Goal: Find specific page/section: Find specific page/section

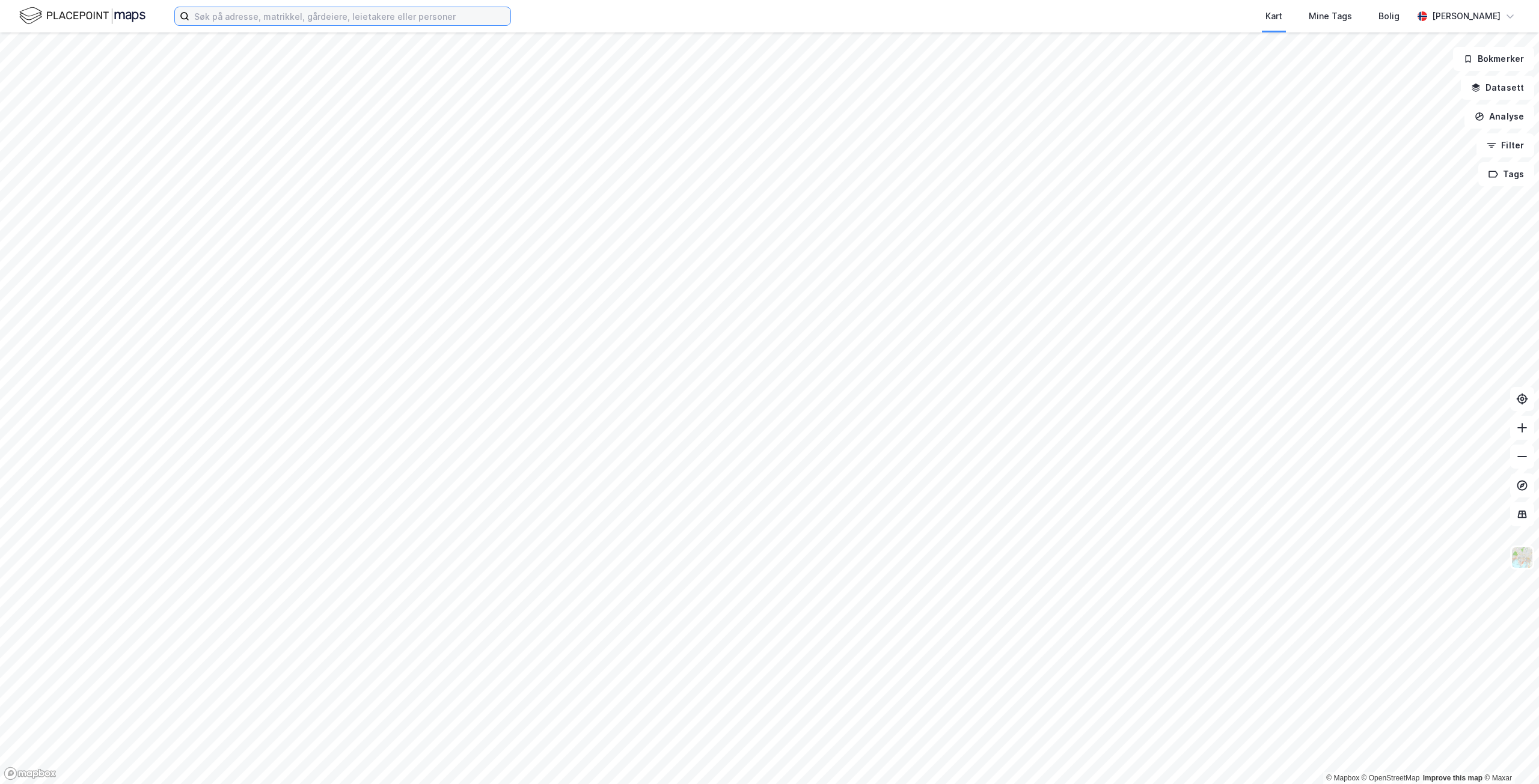
click at [235, 20] on input at bounding box center [349, 17] width 321 height 18
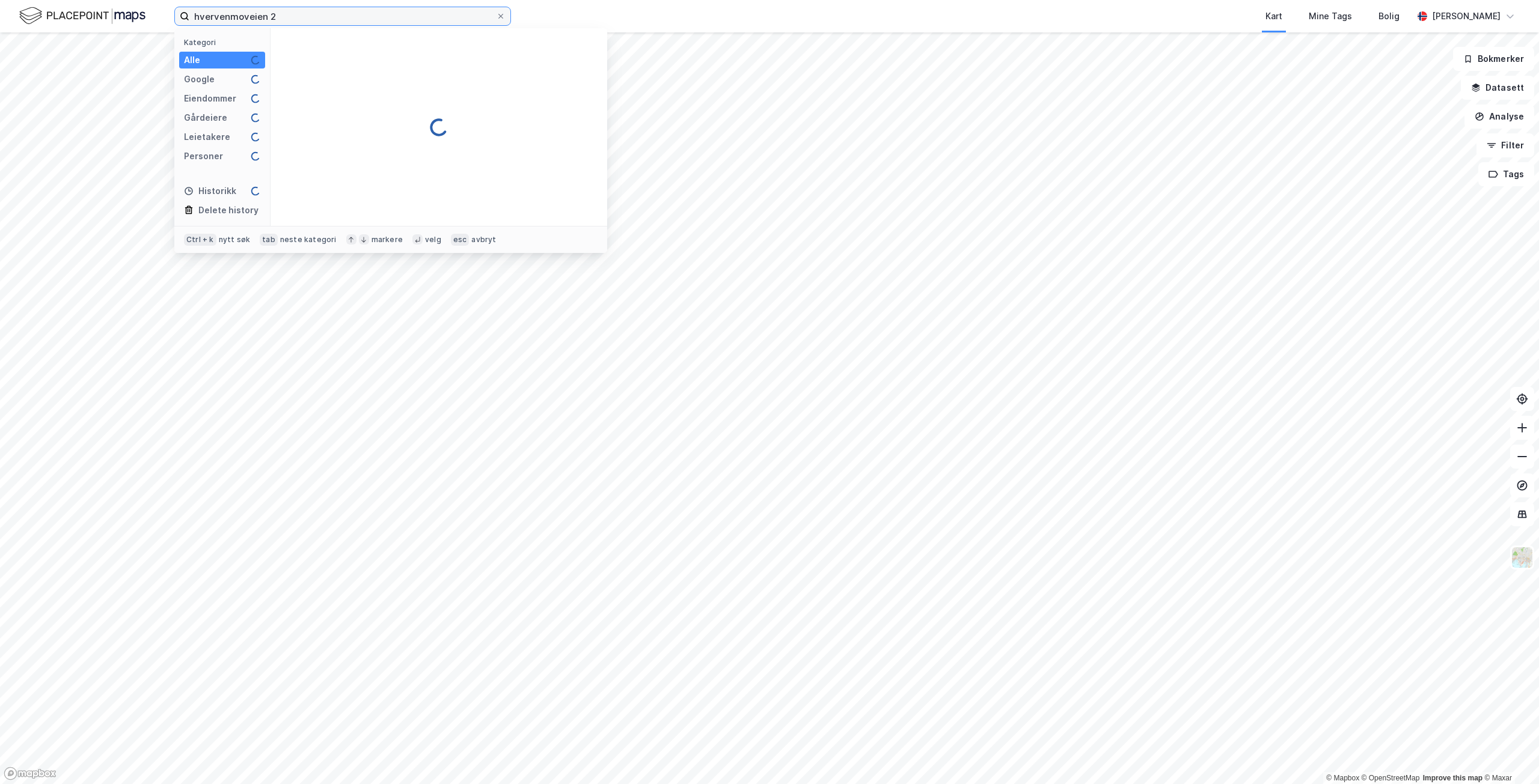
type input "hvervenmoveien 2"
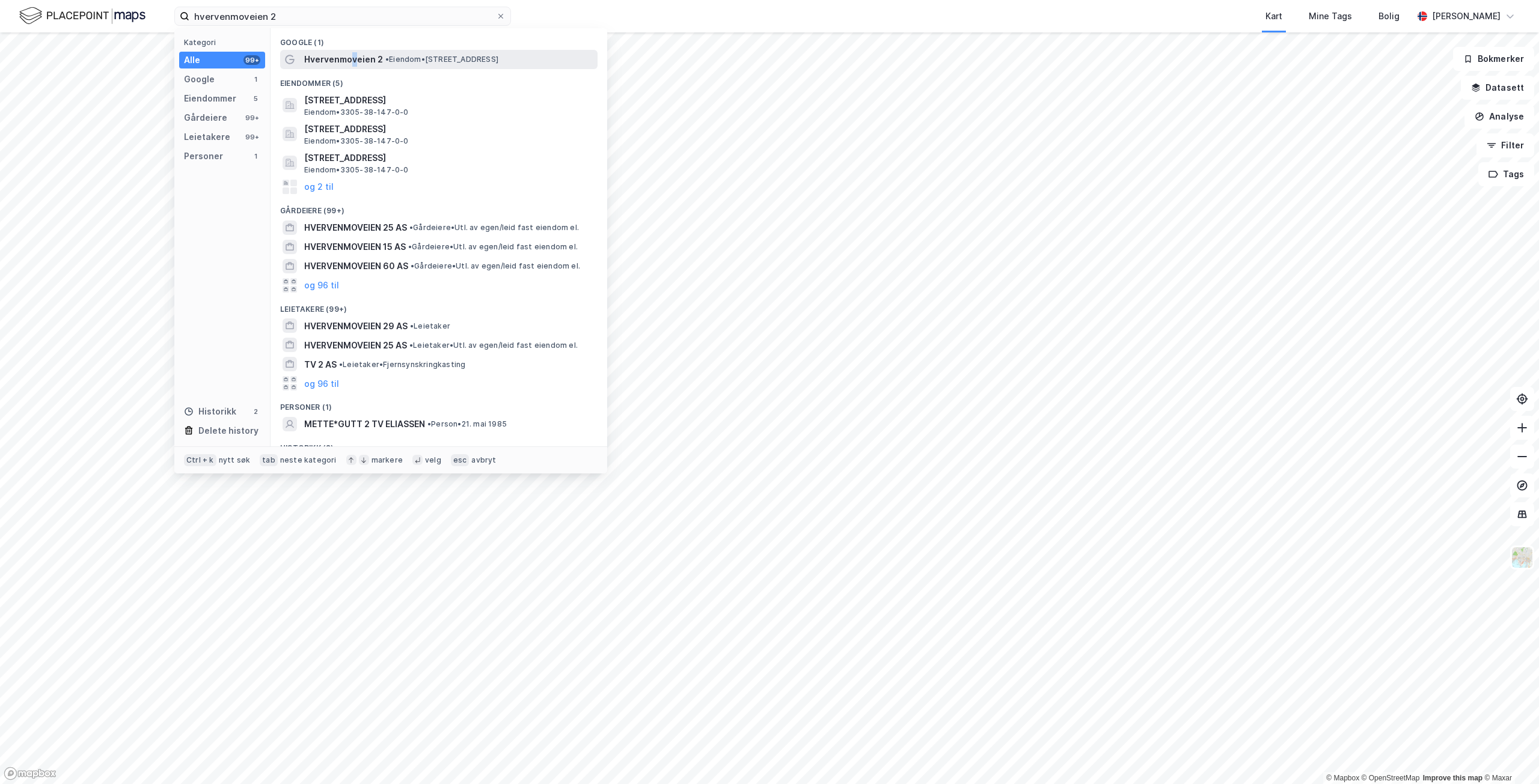
click at [353, 62] on span "Hvervenmoveien 2" at bounding box center [343, 59] width 78 height 14
